Goal: Navigation & Orientation: Find specific page/section

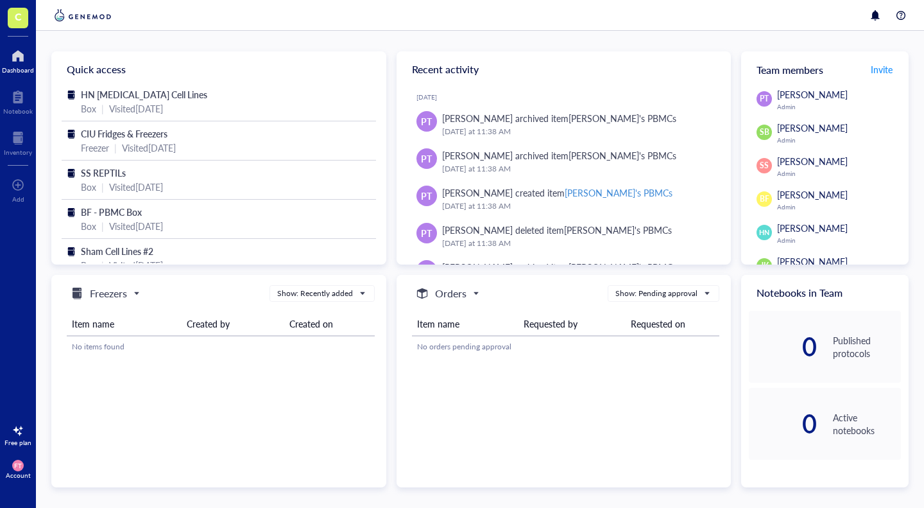
click at [13, 142] on div at bounding box center [18, 138] width 28 height 21
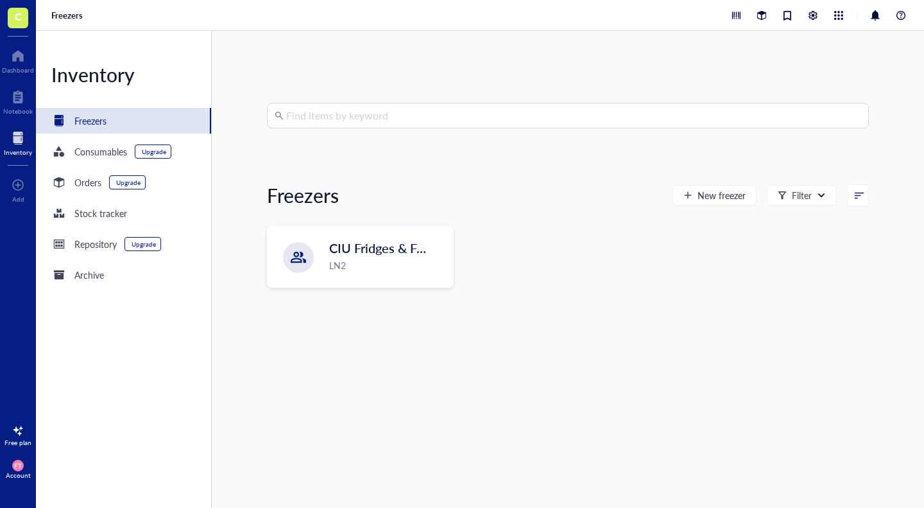
click at [354, 262] on div "LN2" at bounding box center [387, 265] width 116 height 14
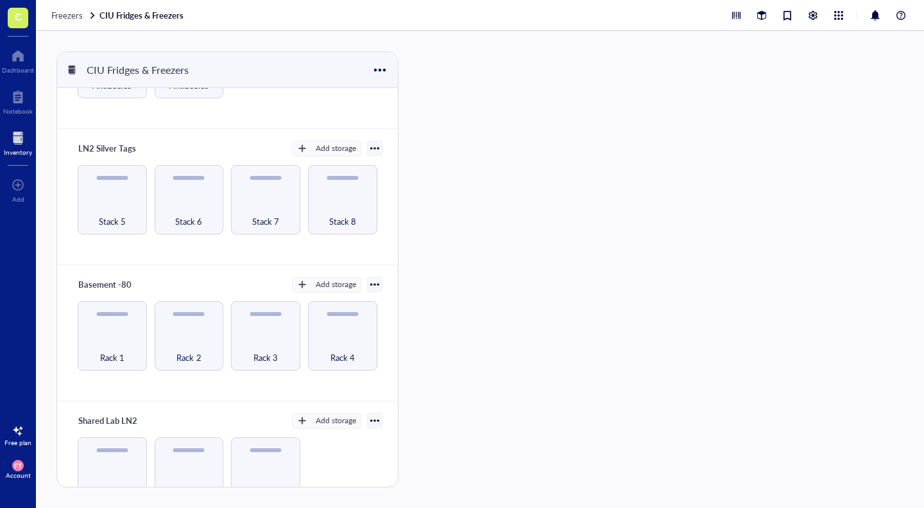
scroll to position [135, 0]
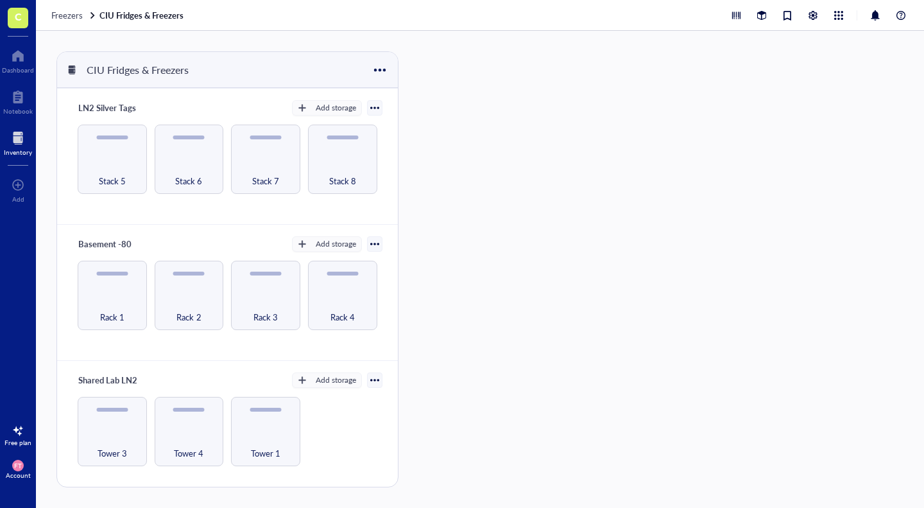
click at [112, 310] on span "Rack 1" at bounding box center [112, 317] width 24 height 14
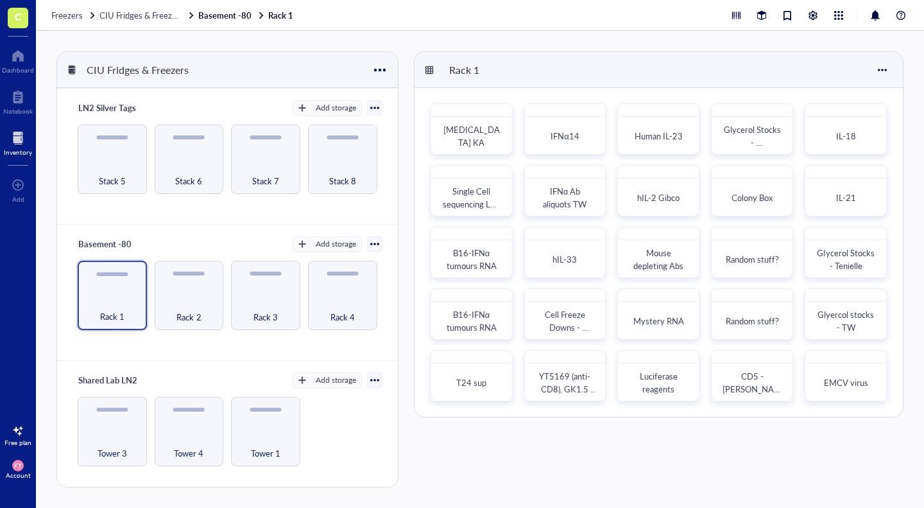
click at [334, 283] on div "Rack 4" at bounding box center [342, 295] width 69 height 69
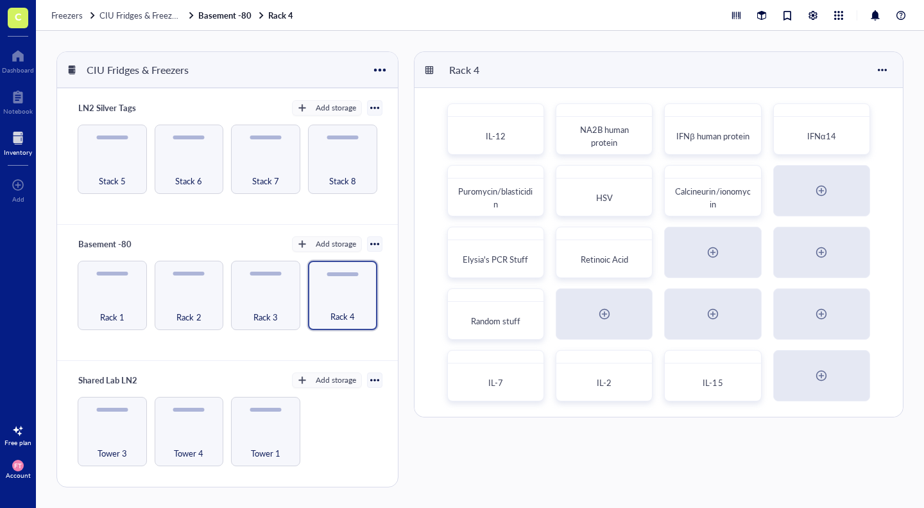
click at [99, 287] on div "Rack 1" at bounding box center [112, 295] width 69 height 69
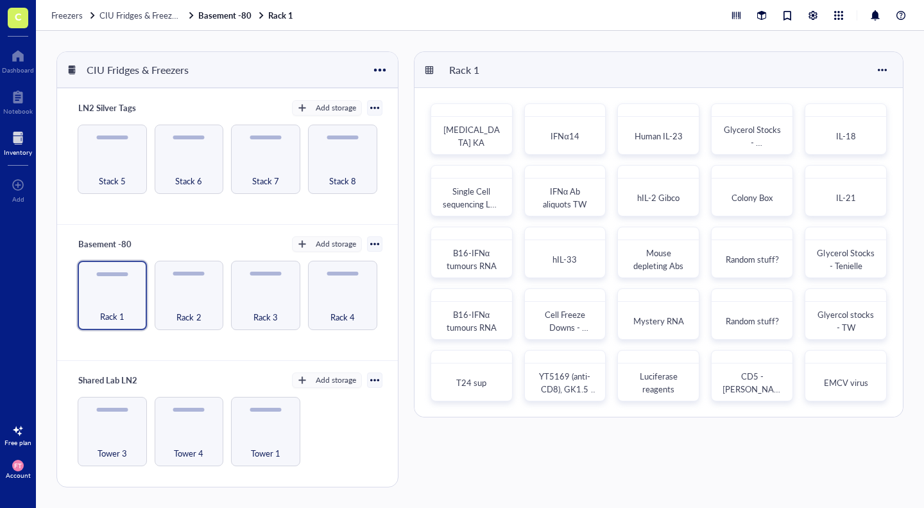
click at [351, 318] on div "Rack 4" at bounding box center [343, 310] width 58 height 28
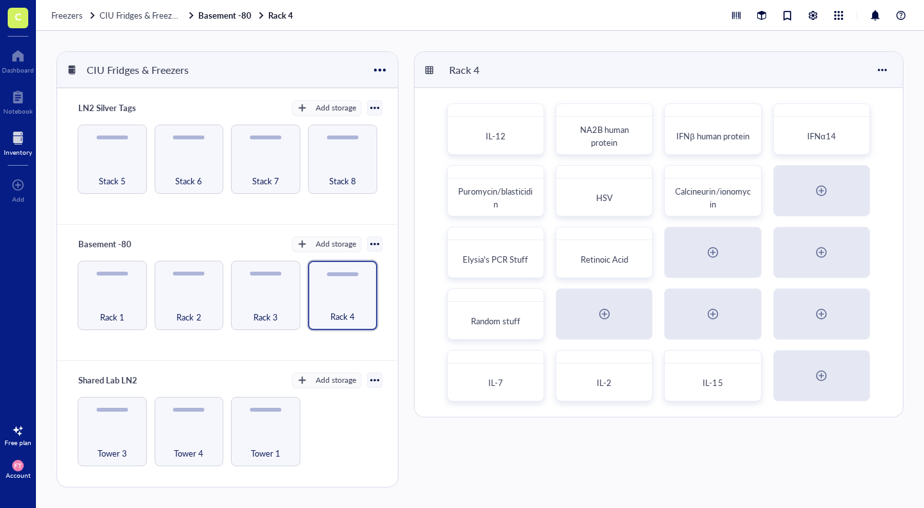
click at [169, 326] on div "Rack 2" at bounding box center [189, 295] width 69 height 69
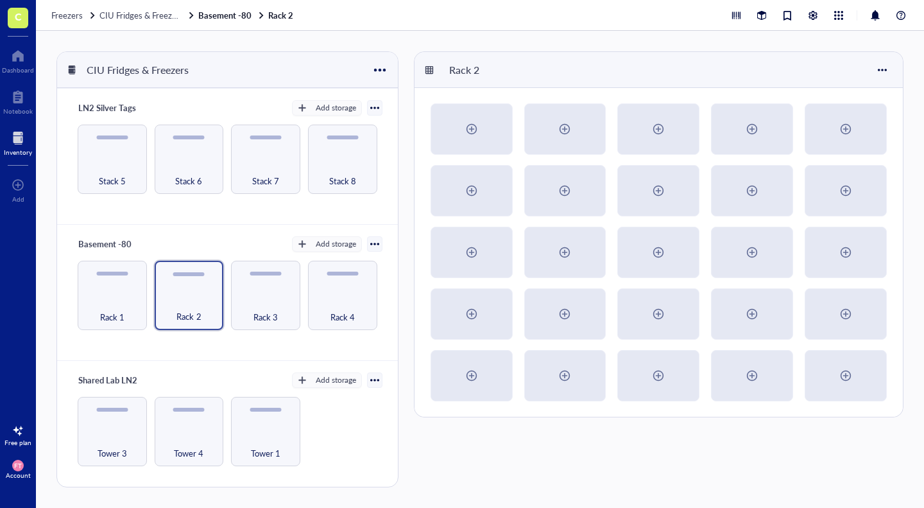
click at [180, 316] on span "Rack 2" at bounding box center [188, 316] width 24 height 14
